Goal: Transaction & Acquisition: Purchase product/service

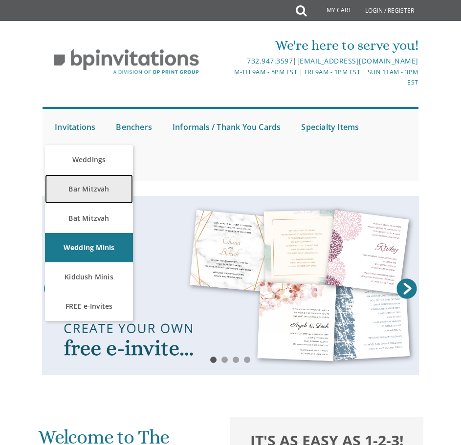
click at [92, 190] on link "Bar Mitzvah" at bounding box center [89, 188] width 88 height 29
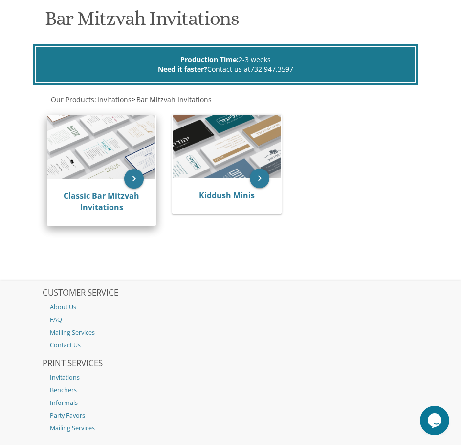
click at [69, 164] on img at bounding box center [101, 146] width 108 height 63
click at [130, 176] on icon "keyboard_arrow_right" at bounding box center [134, 179] width 20 height 20
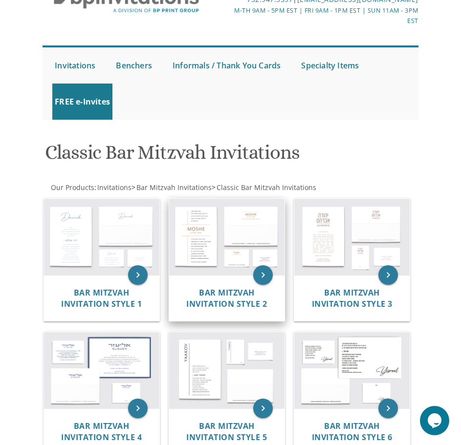
scroll to position [98, 0]
